Goal: Information Seeking & Learning: Learn about a topic

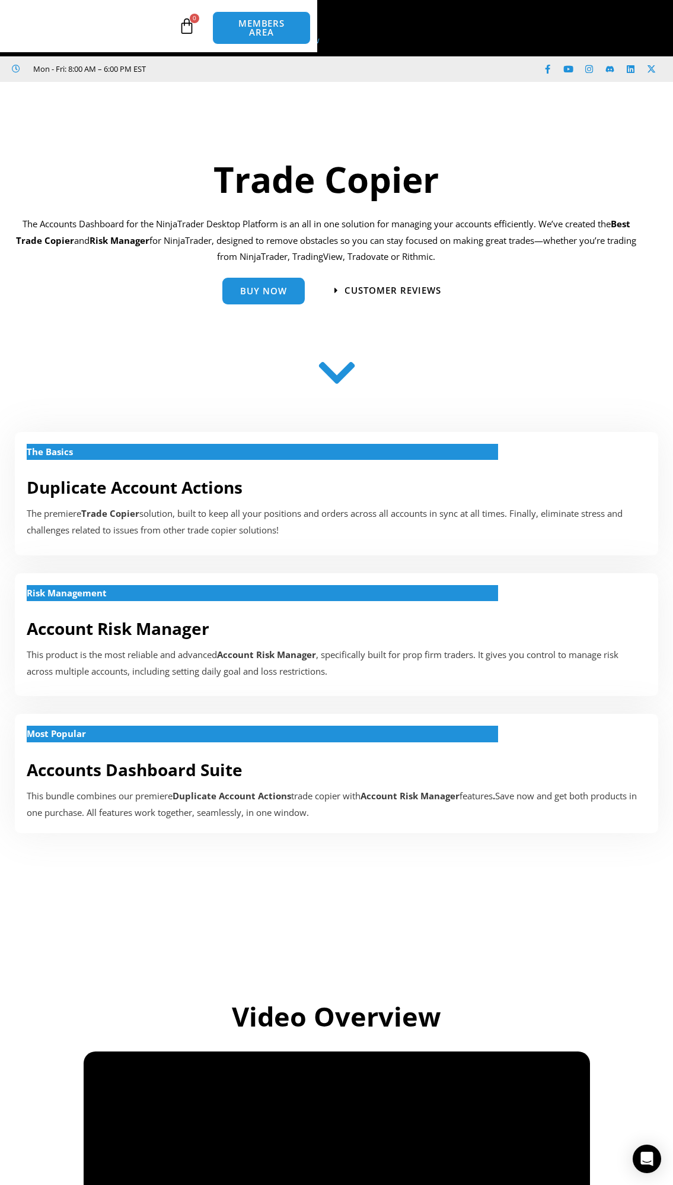
click at [0, 0] on link "Prop Firms" at bounding box center [0, 0] width 0 height 0
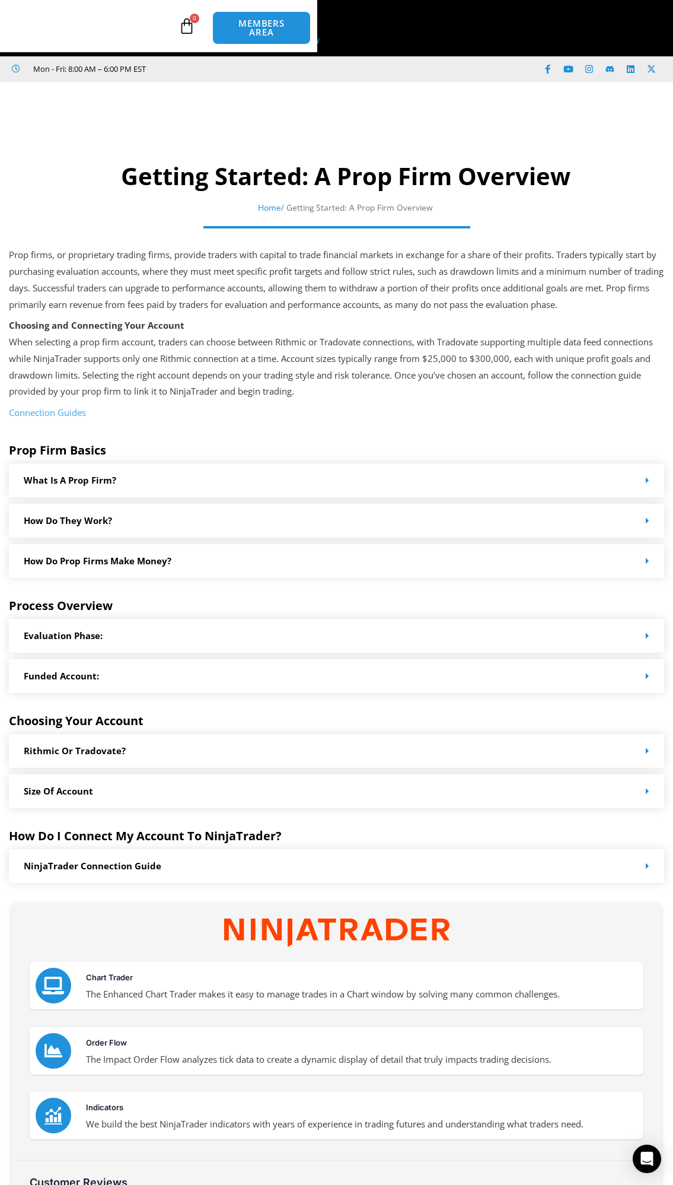
click at [125, 768] on div "Rithmic or Tradovate?" at bounding box center [337, 751] width 656 height 34
